Goal: Information Seeking & Learning: Check status

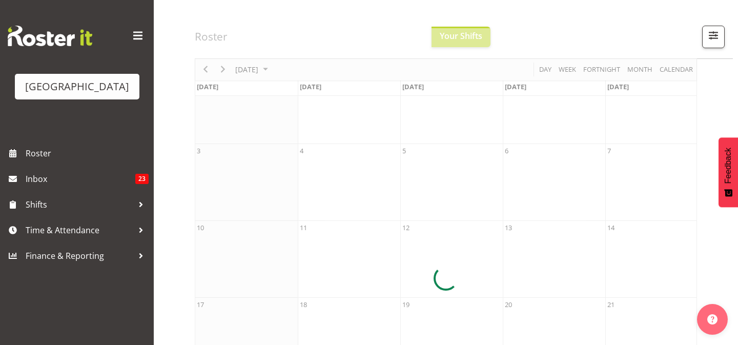
scroll to position [82, 0]
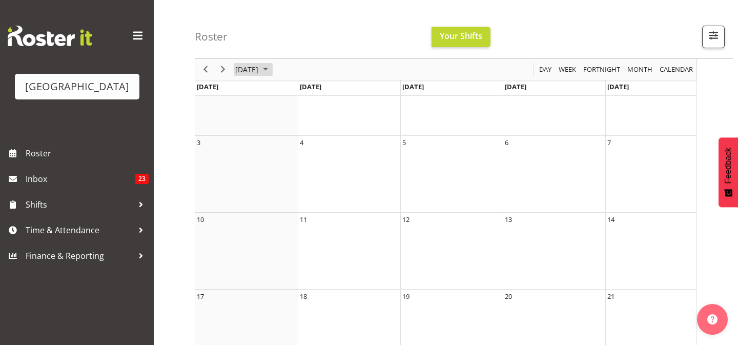
click at [259, 69] on span "[DATE]" at bounding box center [246, 70] width 25 height 13
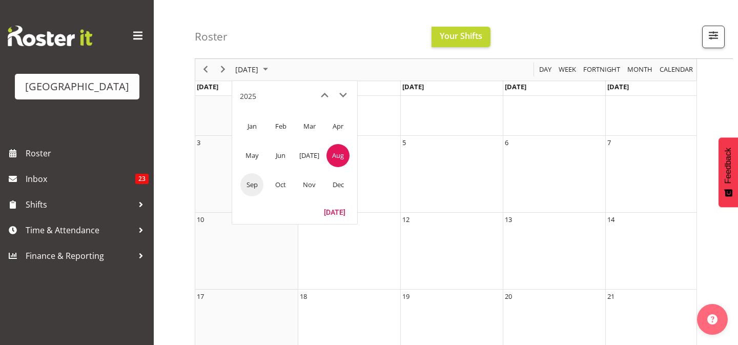
click at [252, 183] on span "Sep" at bounding box center [251, 184] width 23 height 23
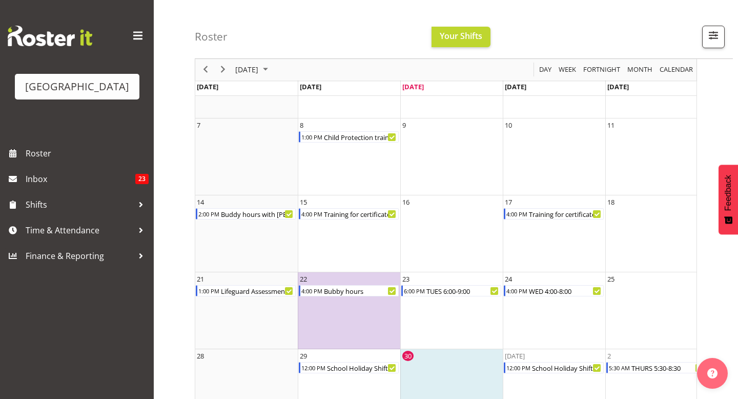
scroll to position [134, 0]
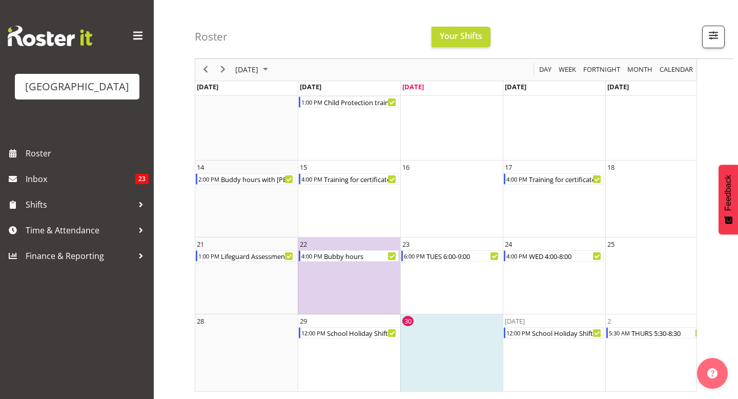
click at [433, 344] on td "30" at bounding box center [451, 352] width 102 height 77
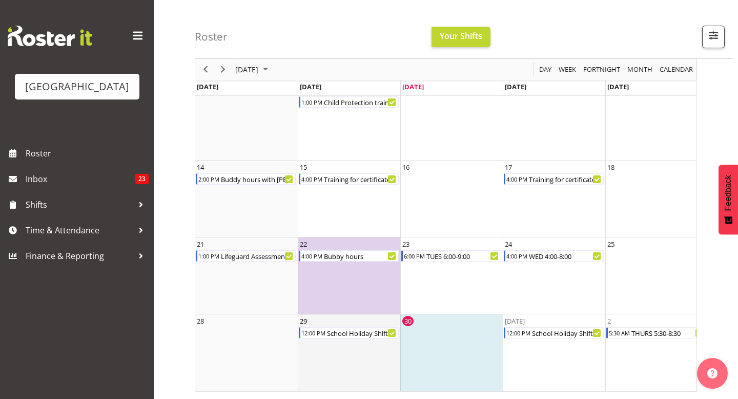
click at [360, 344] on td "29 12:00 PM School Holiday Shift" at bounding box center [349, 352] width 102 height 77
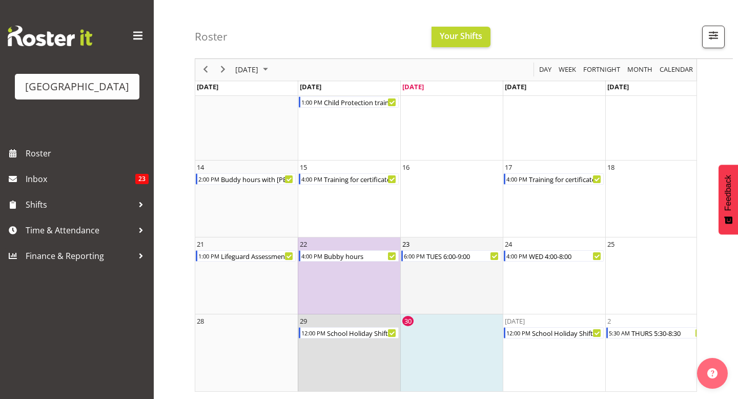
click at [428, 275] on td "23 6:00 PM TUES 6:00-9:00" at bounding box center [451, 275] width 102 height 77
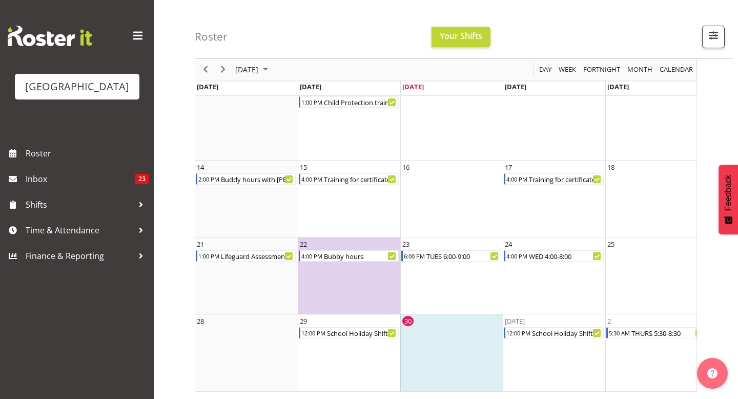
click at [438, 335] on td "30" at bounding box center [451, 352] width 102 height 77
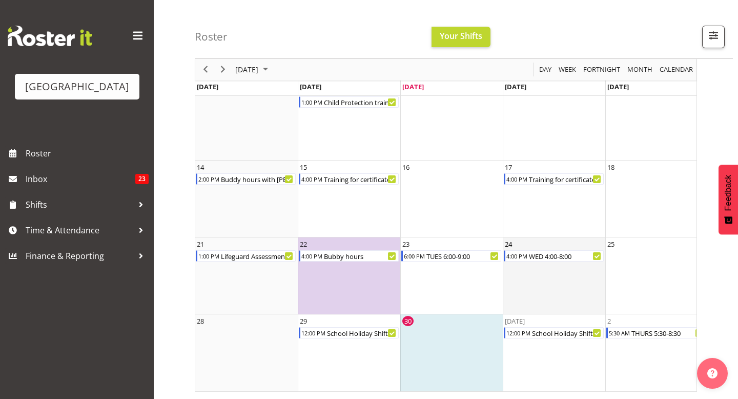
click at [568, 296] on td "24 4:00 PM WED 4:00-8:00" at bounding box center [554, 275] width 102 height 77
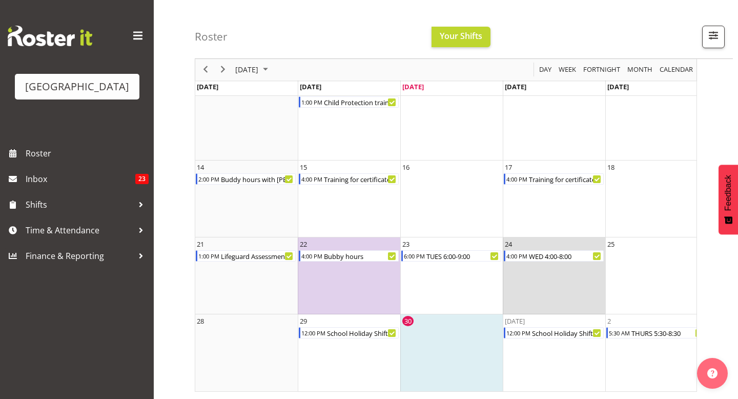
click at [453, 344] on td "30" at bounding box center [451, 352] width 102 height 77
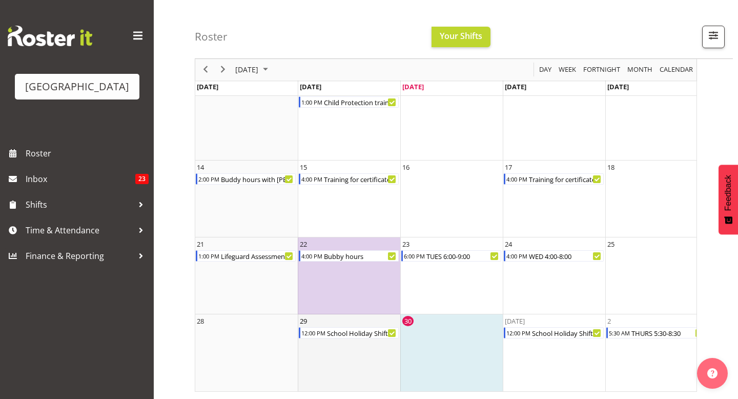
click at [334, 339] on td "29 12:00 PM School Holiday Shift" at bounding box center [349, 352] width 102 height 77
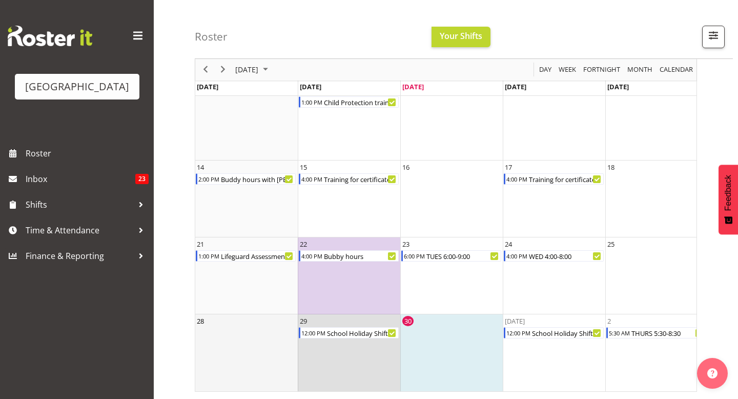
click at [229, 344] on td "28" at bounding box center [246, 352] width 102 height 77
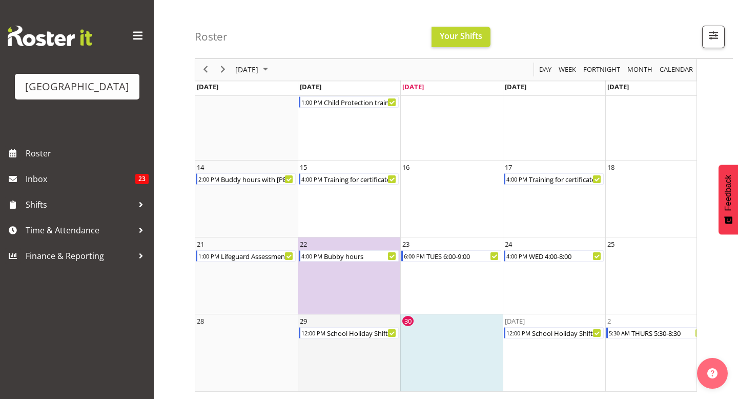
click at [302, 343] on td "29 12:00 PM School Holiday Shift" at bounding box center [349, 352] width 102 height 77
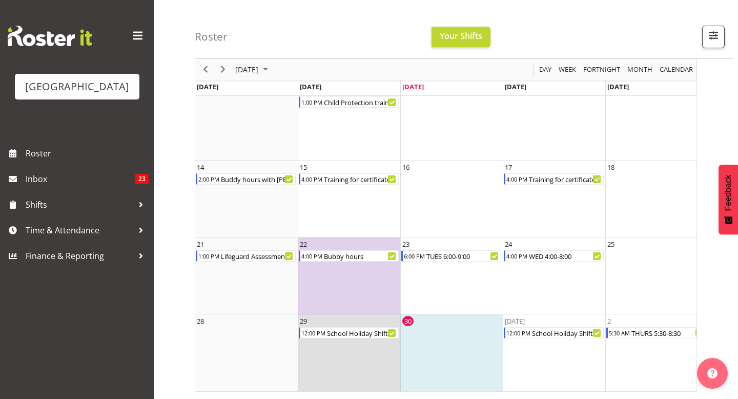
click at [423, 344] on td "30" at bounding box center [451, 352] width 102 height 77
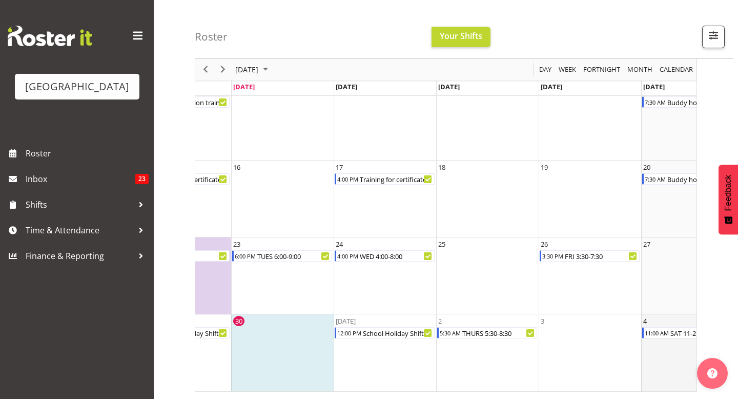
scroll to position [0, 158]
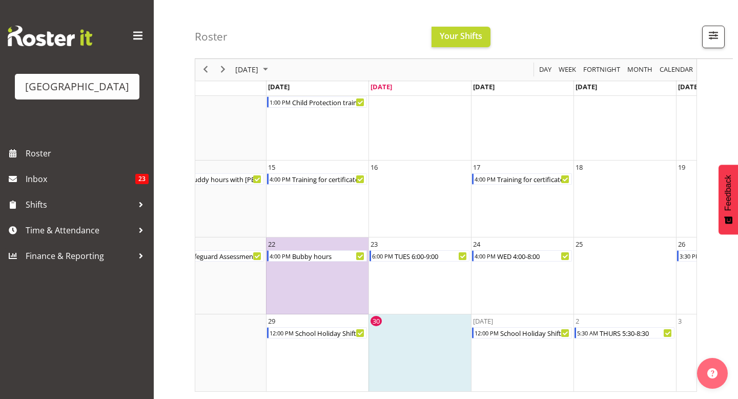
click at [407, 322] on td "30" at bounding box center [419, 352] width 102 height 77
click at [322, 340] on td "29 12:00 PM School Holiday Shift" at bounding box center [317, 352] width 102 height 77
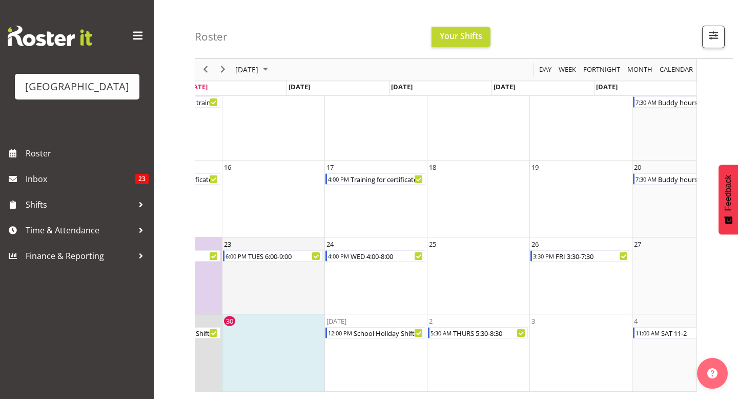
scroll to position [0, 0]
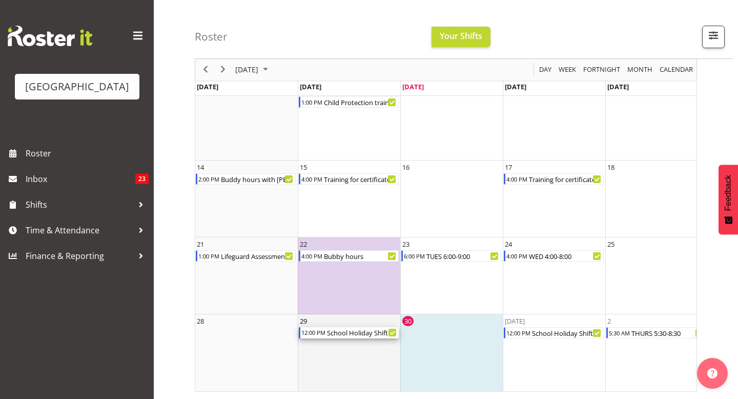
click at [319, 333] on div "12:00 PM" at bounding box center [313, 332] width 26 height 11
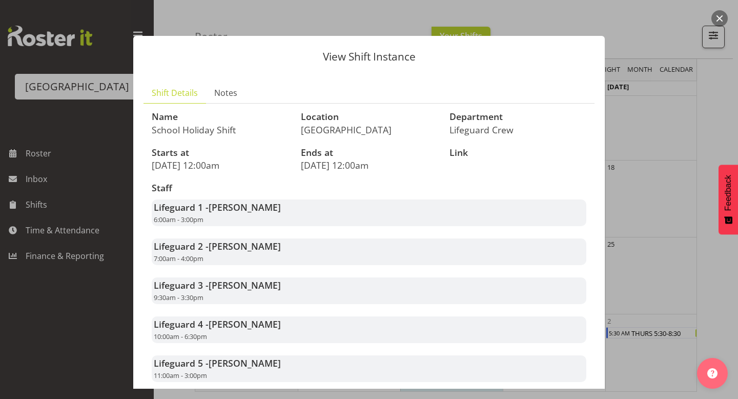
click at [654, 175] on div at bounding box center [369, 199] width 738 height 399
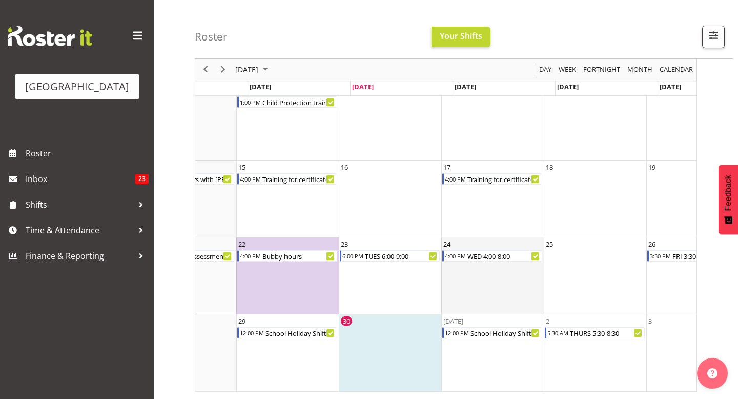
scroll to position [0, 61]
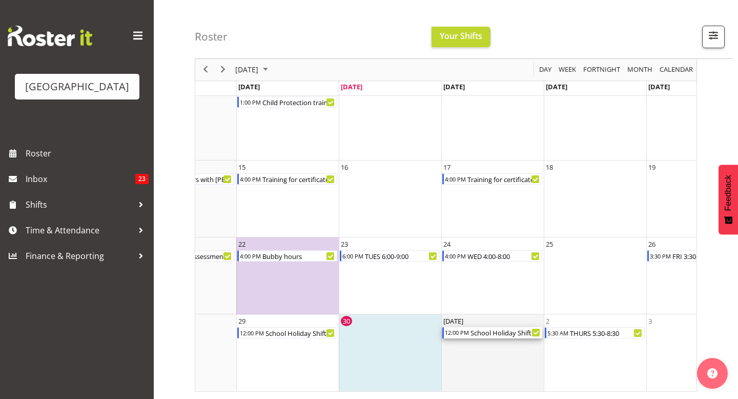
click at [509, 333] on div "School Holiday Shift" at bounding box center [505, 332] width 73 height 11
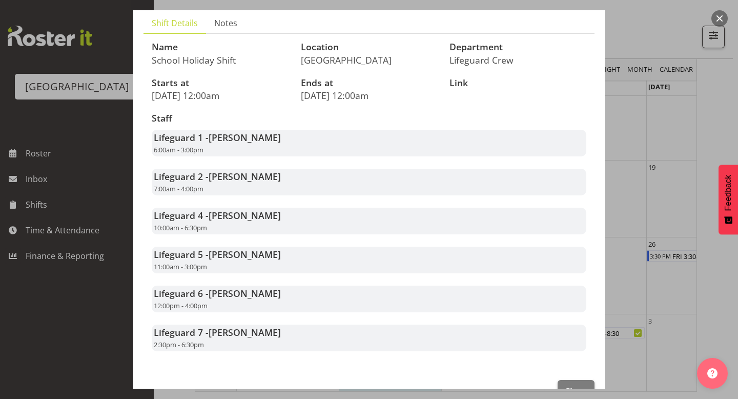
scroll to position [68, 0]
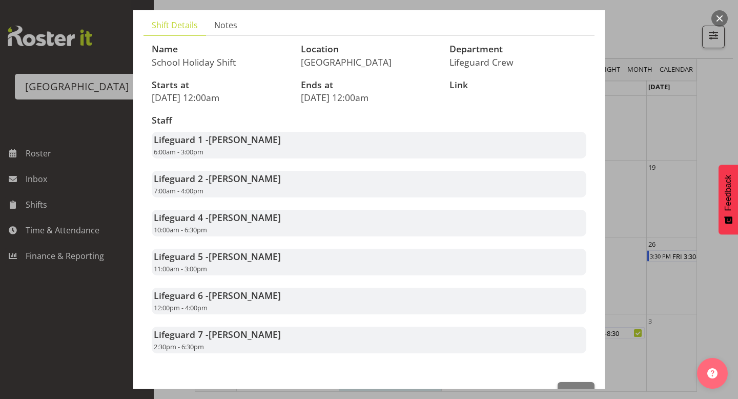
click at [674, 220] on div at bounding box center [369, 199] width 738 height 399
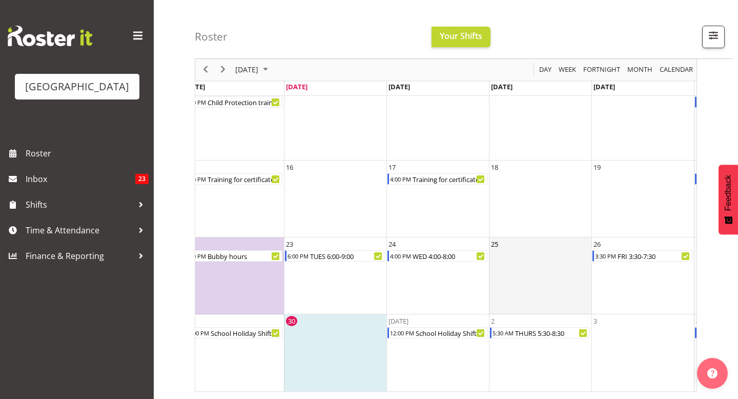
scroll to position [0, 216]
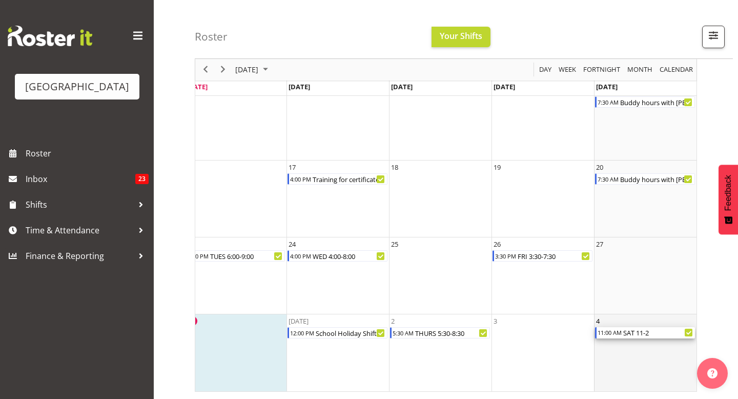
click at [606, 333] on div "11:00 AM" at bounding box center [609, 332] width 26 height 11
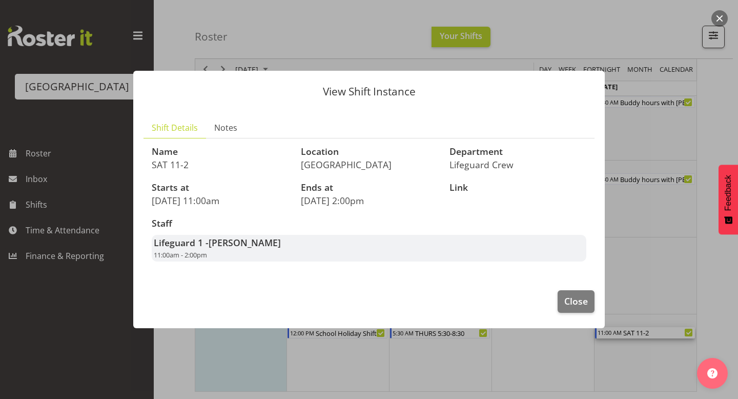
click at [411, 249] on div "Lifeguard 1 - [PERSON_NAME] 11:00am - 2:00pm" at bounding box center [369, 248] width 434 height 27
click at [578, 296] on span "Close" at bounding box center [576, 300] width 24 height 13
